Goal: Task Accomplishment & Management: Complete application form

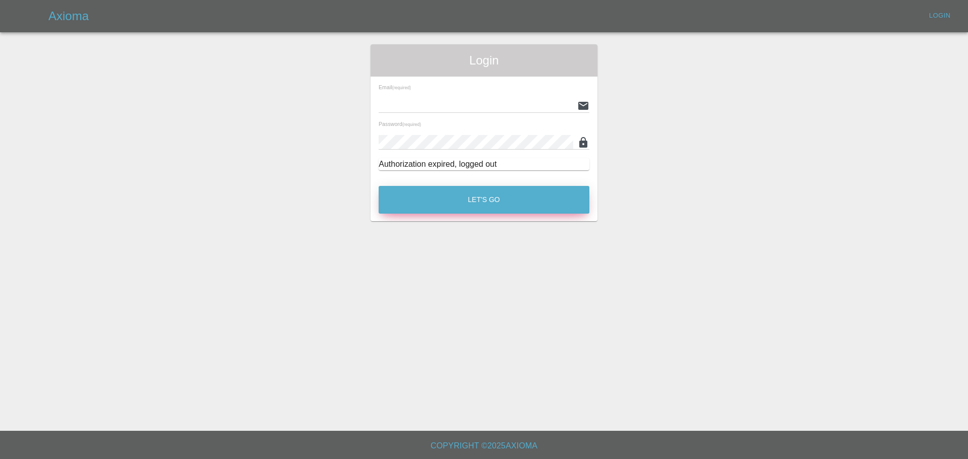
type input "[EMAIL_ADDRESS][PERSON_NAME][DOMAIN_NAME]"
click at [477, 192] on button "Let's Go" at bounding box center [484, 200] width 211 height 28
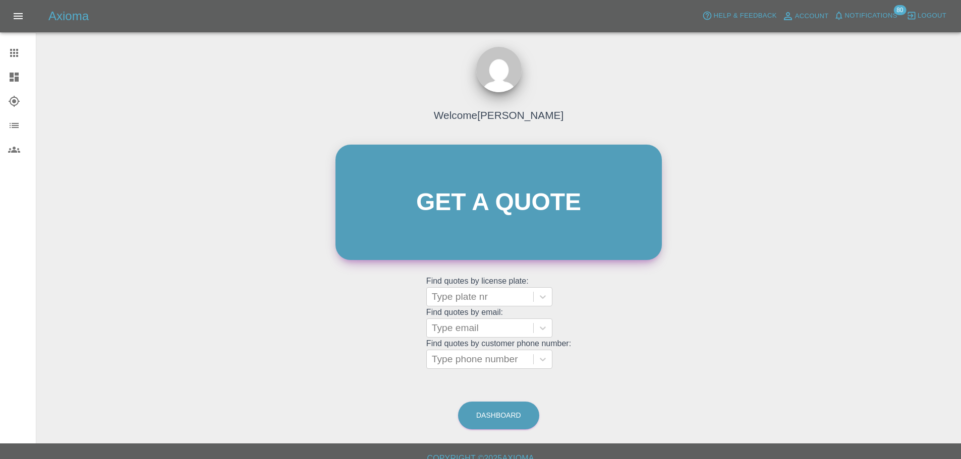
click at [479, 192] on link "Get a quote" at bounding box center [498, 202] width 326 height 115
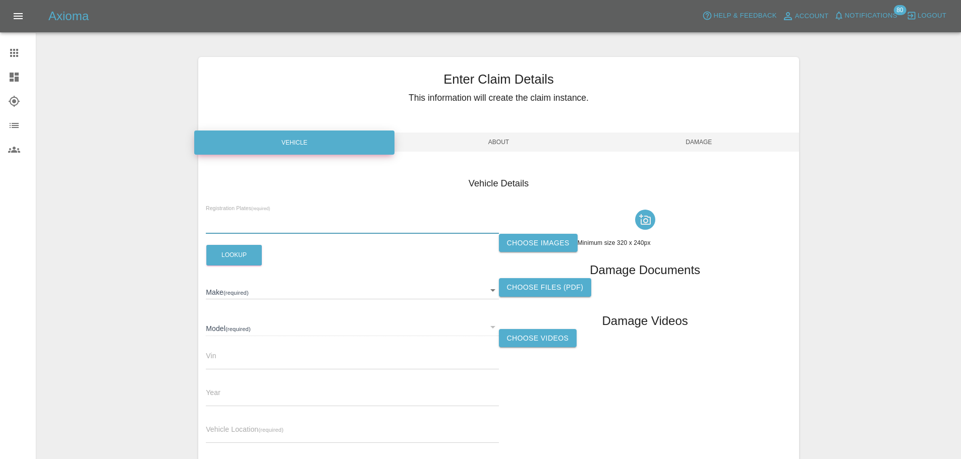
click at [250, 221] on input "text" at bounding box center [352, 226] width 292 height 15
paste input "DT25UVL"
type input "DT25UVL"
click at [235, 255] on button "Lookup" at bounding box center [233, 255] width 55 height 21
type input "N/A"
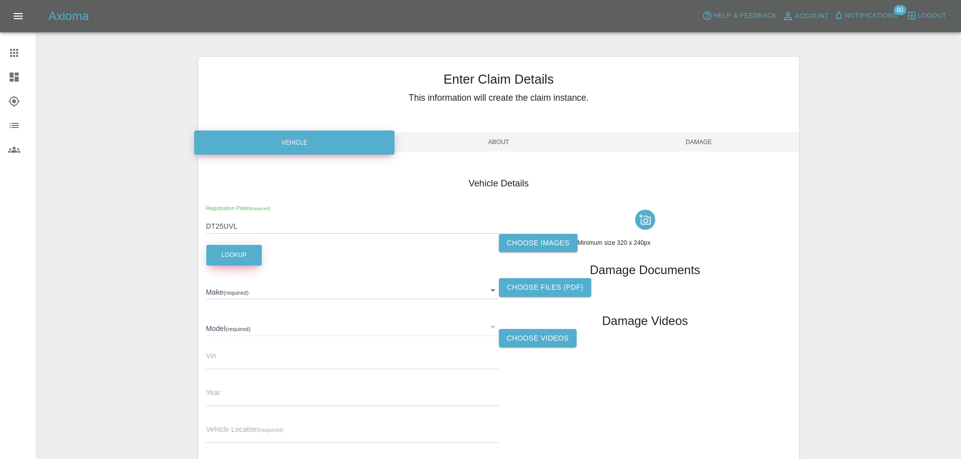
type input "N/A"
type input "0"
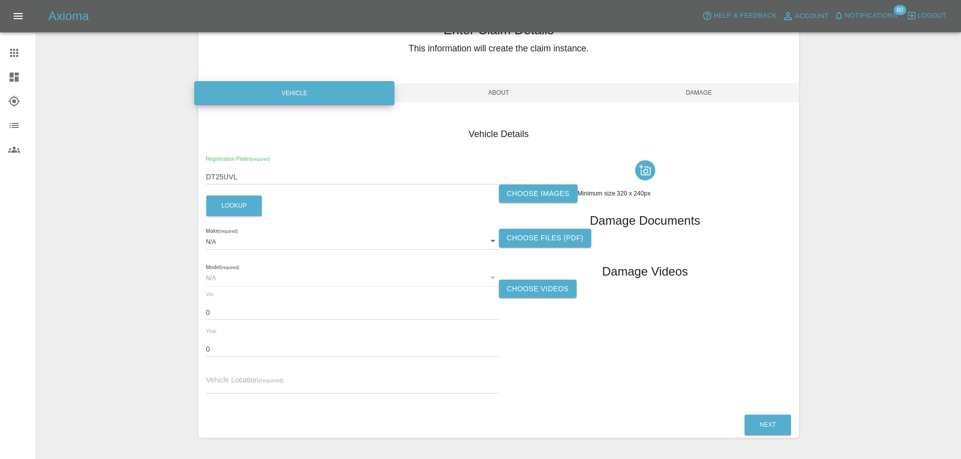
scroll to position [50, 0]
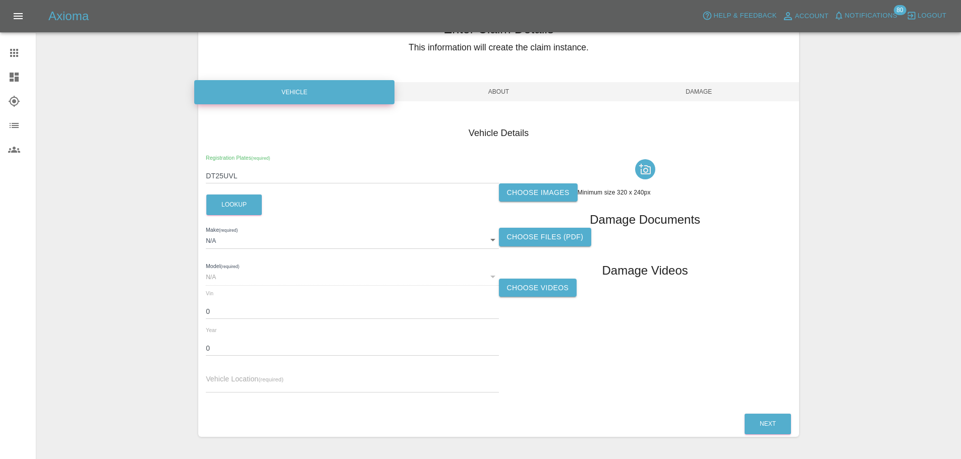
click at [244, 277] on div "N/A" at bounding box center [352, 276] width 292 height 18
click at [239, 317] on input "0" at bounding box center [352, 312] width 292 height 15
click at [258, 382] on input "text" at bounding box center [352, 385] width 292 height 15
paste input "[PERSON_NAME][STREET_ADDRESS]"
type input "[PERSON_NAME][STREET_ADDRESS]"
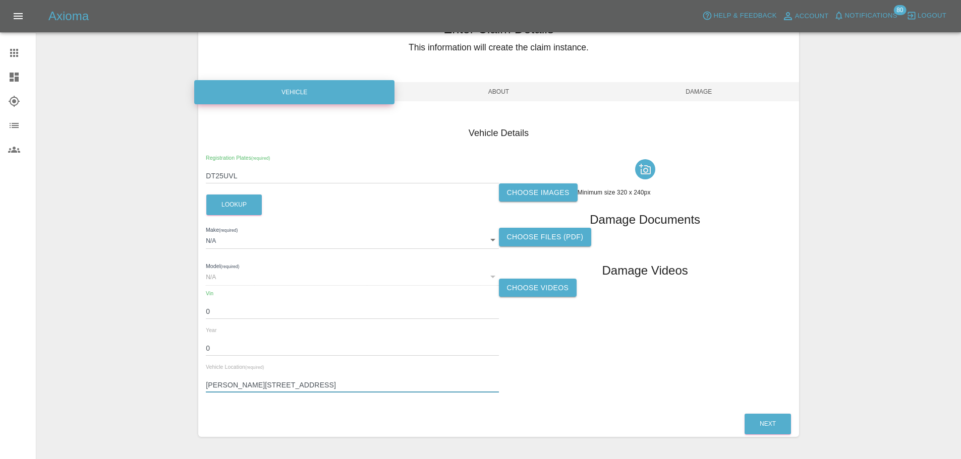
click at [529, 196] on label "Choose images" at bounding box center [538, 193] width 79 height 19
click at [0, 0] on input "Choose images" at bounding box center [0, 0] width 0 height 0
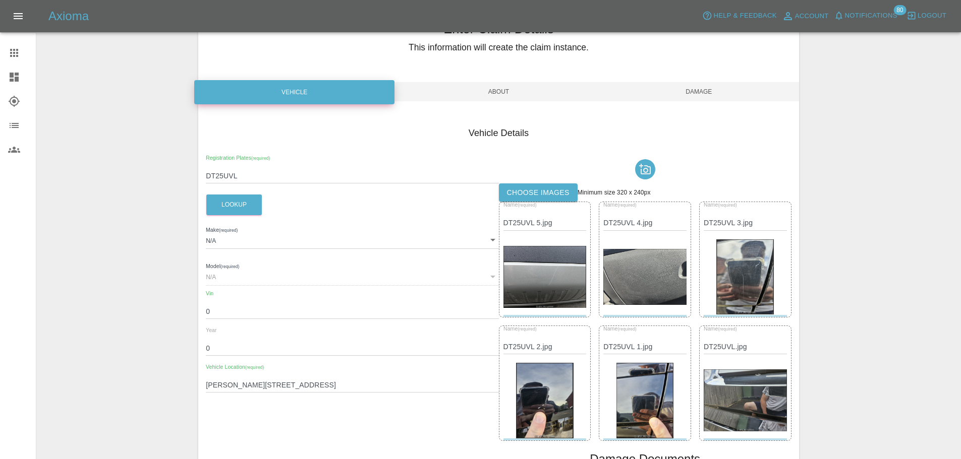
scroll to position [222, 0]
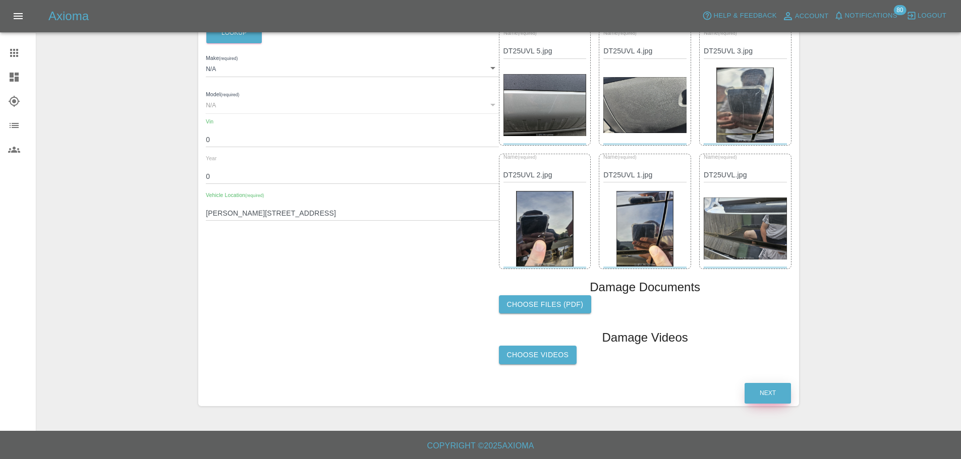
click at [759, 392] on button "Next" at bounding box center [767, 393] width 46 height 21
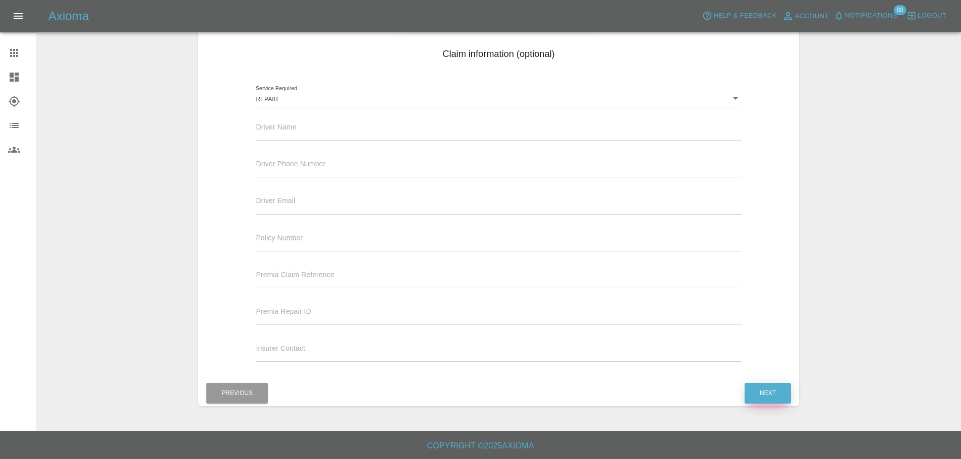
scroll to position [130, 0]
click at [330, 129] on input "text" at bounding box center [498, 133] width 485 height 15
paste input "[PERSON_NAME]"
type input "[PERSON_NAME]"
click at [309, 160] on span "Driver Phone Number" at bounding box center [291, 164] width 70 height 8
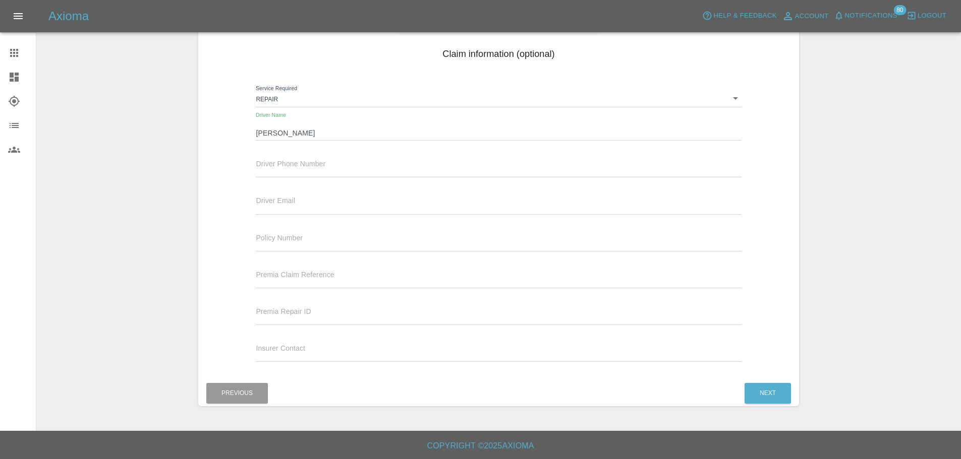
click at [345, 179] on div "Driver Phone Number" at bounding box center [498, 167] width 500 height 37
click at [340, 167] on input "text" at bounding box center [498, 170] width 485 height 15
paste input "07821475746"
type input "07821475746"
click at [767, 392] on button "Next" at bounding box center [767, 393] width 46 height 21
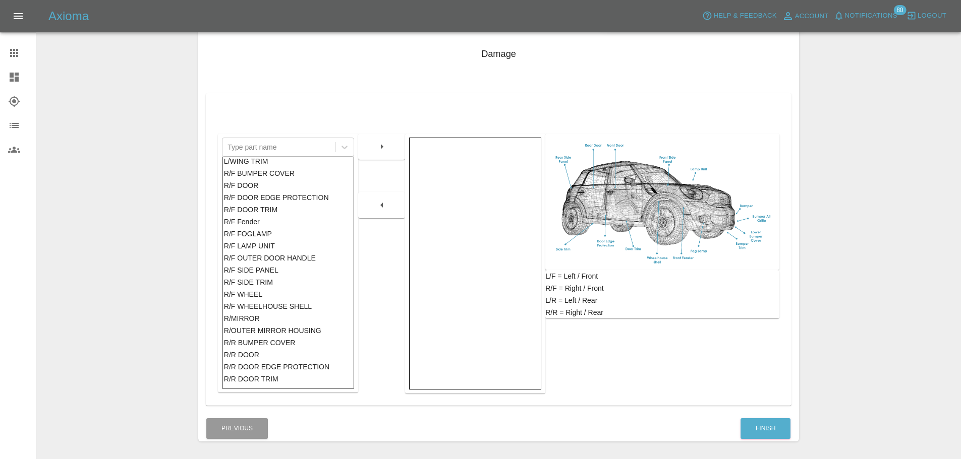
scroll to position [416, 0]
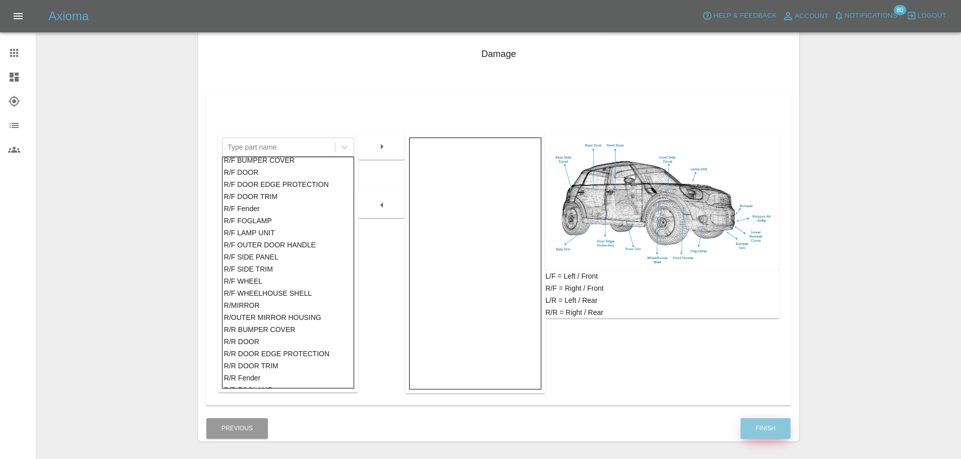
click at [764, 436] on button "Finish" at bounding box center [765, 429] width 50 height 21
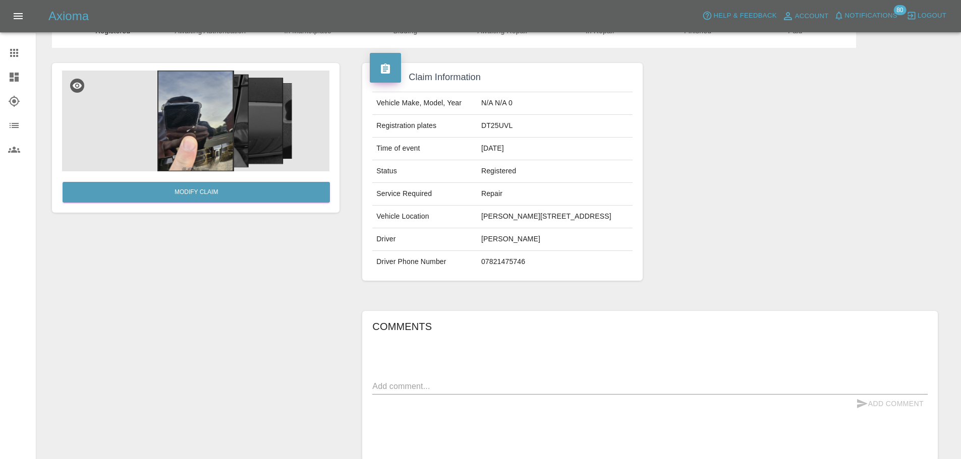
scroll to position [126, 0]
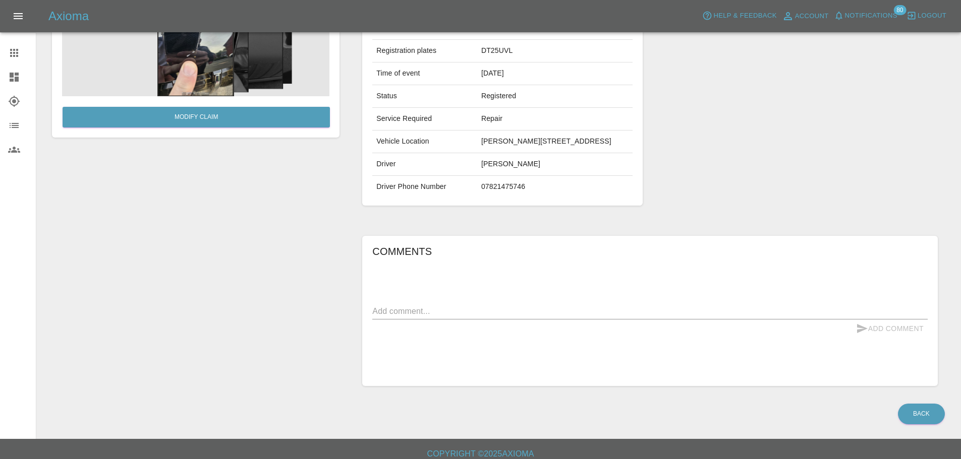
click at [412, 315] on textarea at bounding box center [649, 312] width 555 height 12
click at [439, 314] on textarea "Boot lid," at bounding box center [649, 312] width 555 height 12
click at [504, 313] on textarea "Boot lid, front passenger door" at bounding box center [649, 312] width 555 height 12
click at [566, 316] on textarea "Boot lid, front passenger door, front bonnet," at bounding box center [649, 312] width 555 height 12
type textarea "Boot lid, front passenger door, front bonnet, rear bumper"
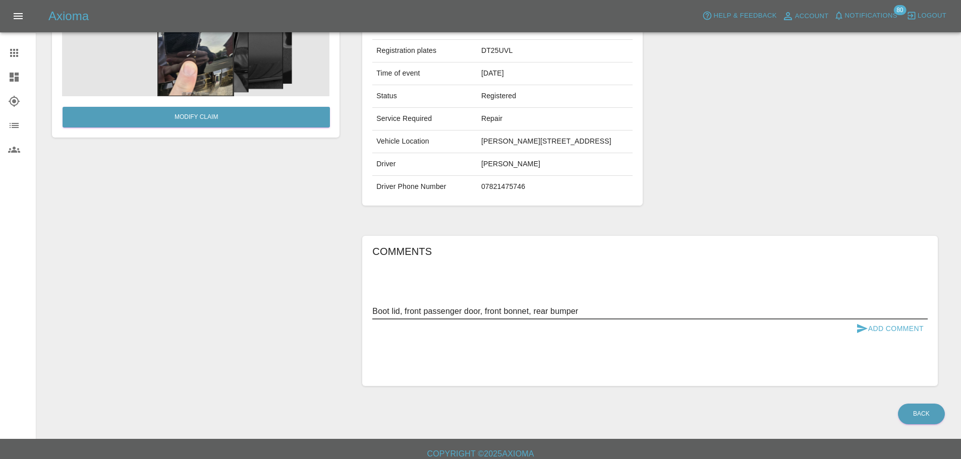
click at [882, 322] on button "Add Comment" at bounding box center [890, 329] width 76 height 19
